Goal: Check status

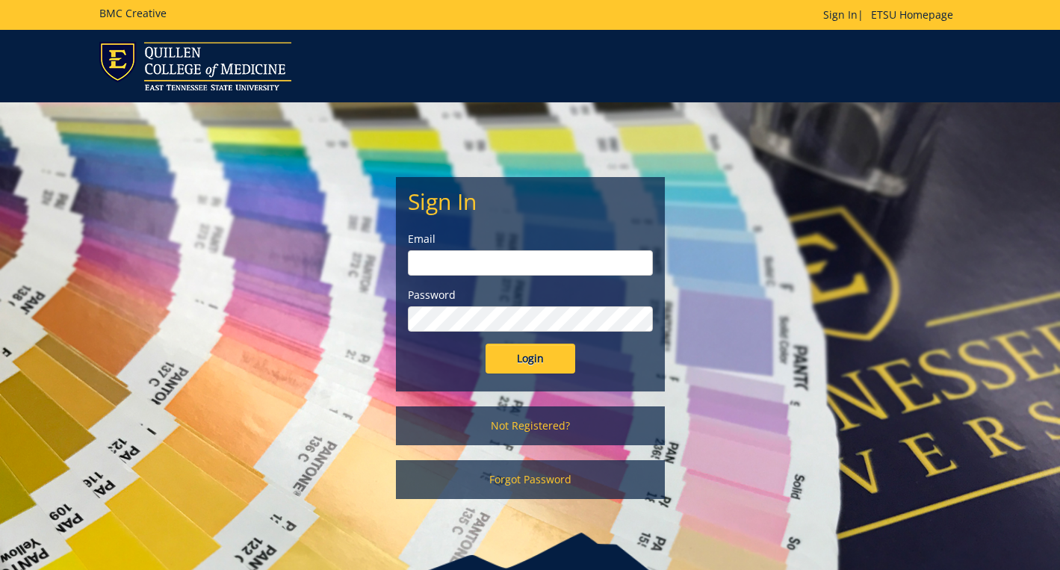
type input "[EMAIL_ADDRESS][DOMAIN_NAME]"
click at [523, 365] on input "Login" at bounding box center [530, 359] width 90 height 30
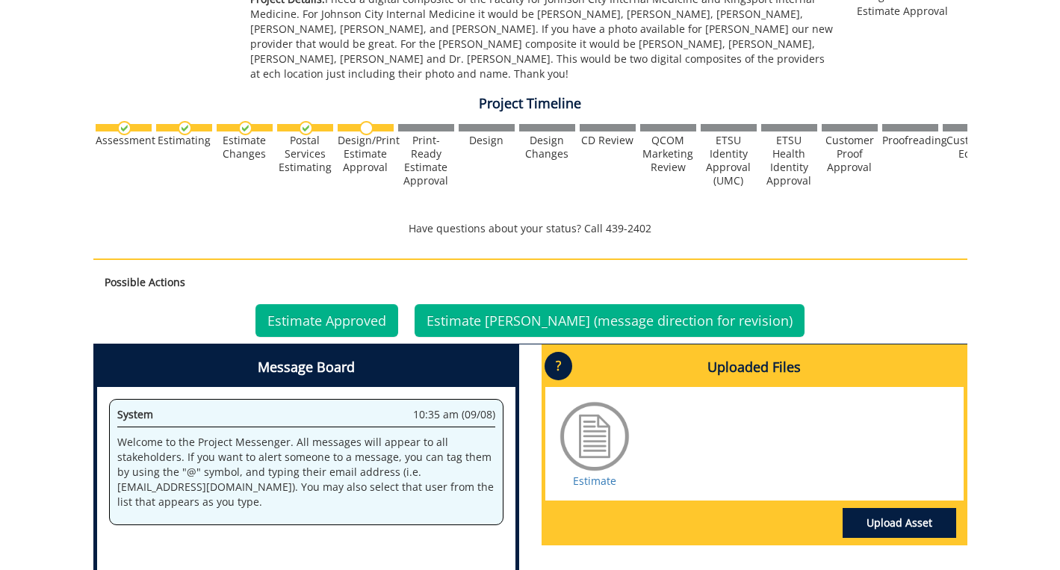
scroll to position [361, 0]
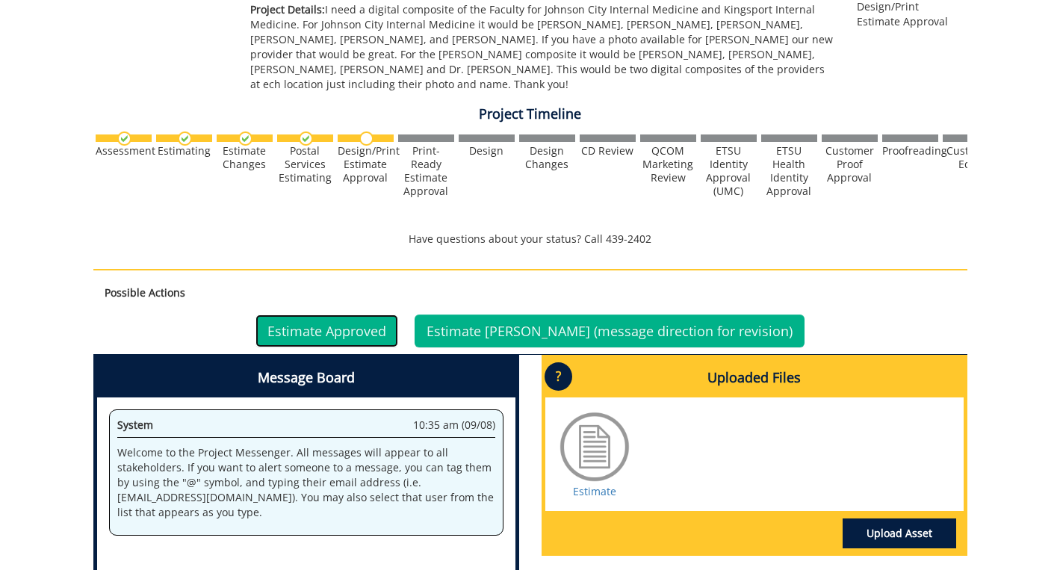
click at [360, 337] on link "Estimate Approved" at bounding box center [326, 330] width 143 height 33
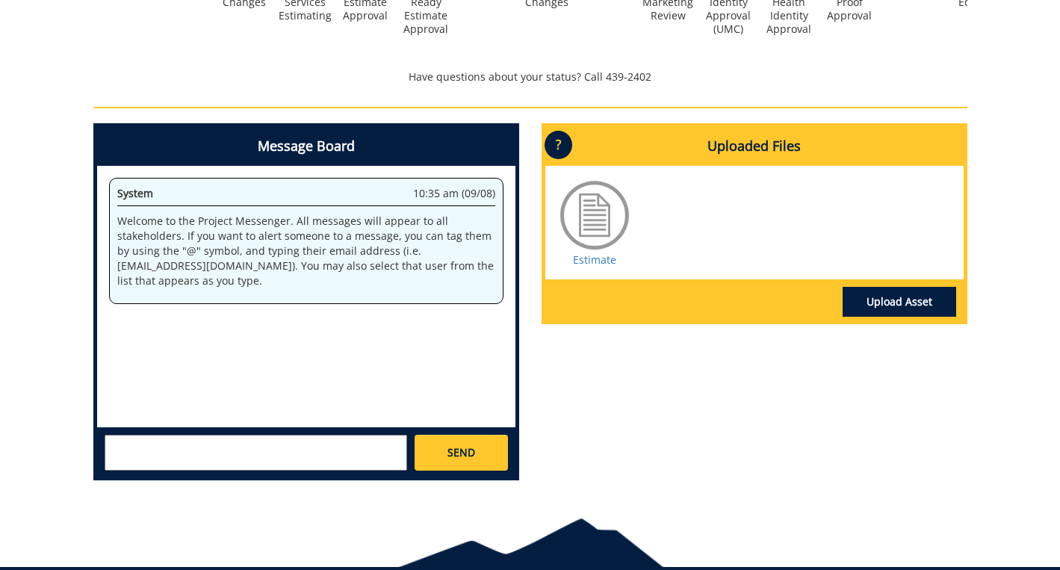
scroll to position [590, 0]
